Goal: Information Seeking & Learning: Learn about a topic

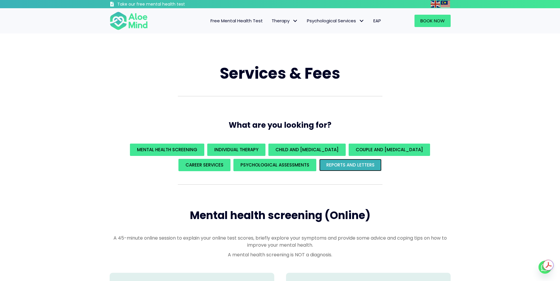
click at [336, 164] on span "REPORTS AND LETTERS" at bounding box center [350, 165] width 48 height 6
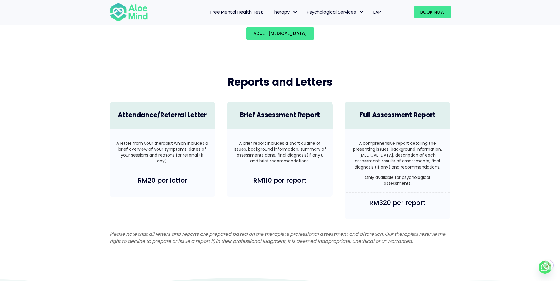
scroll to position [1401, 0]
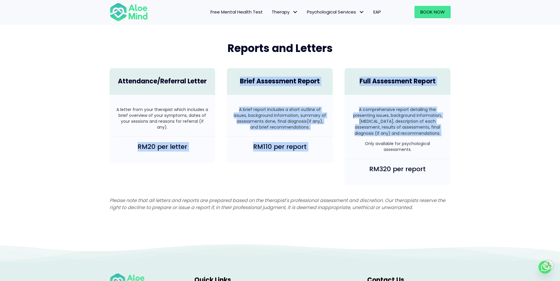
drag, startPoint x: 122, startPoint y: 144, endPoint x: 347, endPoint y: 136, distance: 224.6
click at [343, 136] on div "Attendance/Referral Letter A letter from your therapist which includes a brief …" at bounding box center [280, 126] width 352 height 129
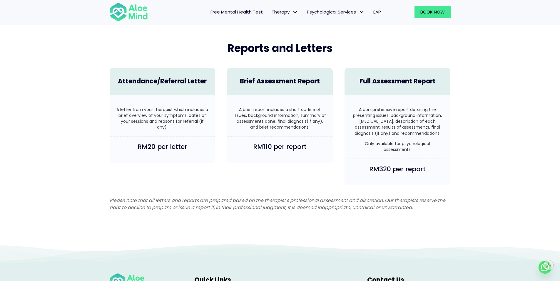
click at [374, 169] on h4 "RM320 per report" at bounding box center [397, 169] width 94 height 9
drag, startPoint x: 378, startPoint y: 169, endPoint x: 441, endPoint y: 168, distance: 63.2
click at [441, 168] on h4 "RM320 per report" at bounding box center [397, 169] width 94 height 9
click at [333, 176] on div "Attendance/Referral Letter A letter from your therapist which includes a brief …" at bounding box center [280, 126] width 352 height 129
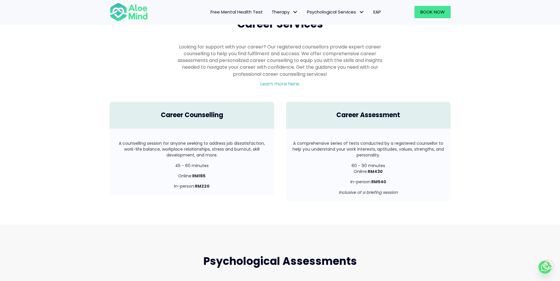
scroll to position [959, 0]
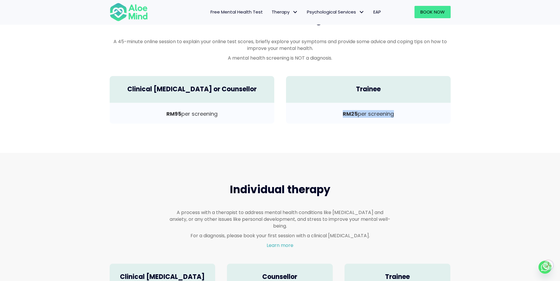
drag, startPoint x: 339, startPoint y: 117, endPoint x: 419, endPoint y: 114, distance: 79.7
click at [419, 113] on div "RM25 per screening" at bounding box center [368, 113] width 164 height 21
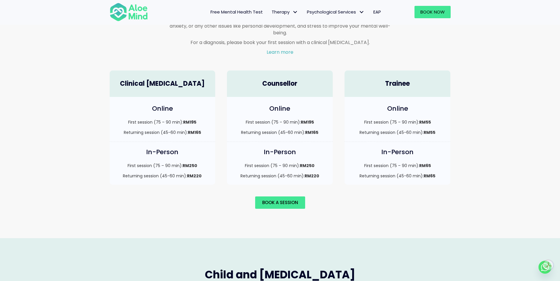
scroll to position [392, 0]
